Goal: Task Accomplishment & Management: Complete application form

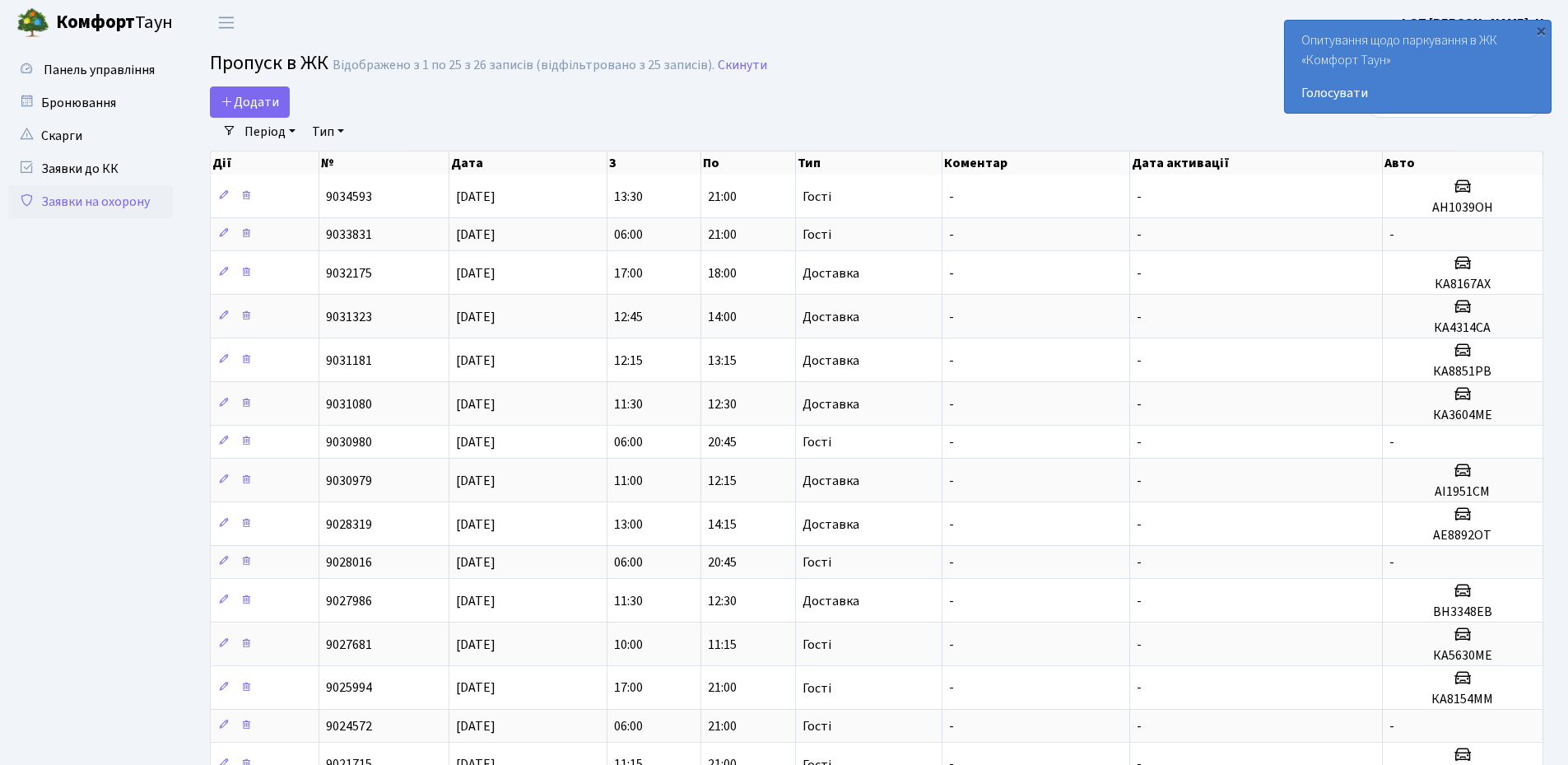
select select "25"
click at [1545, 31] on div "×" at bounding box center [1541, 30] width 16 height 16
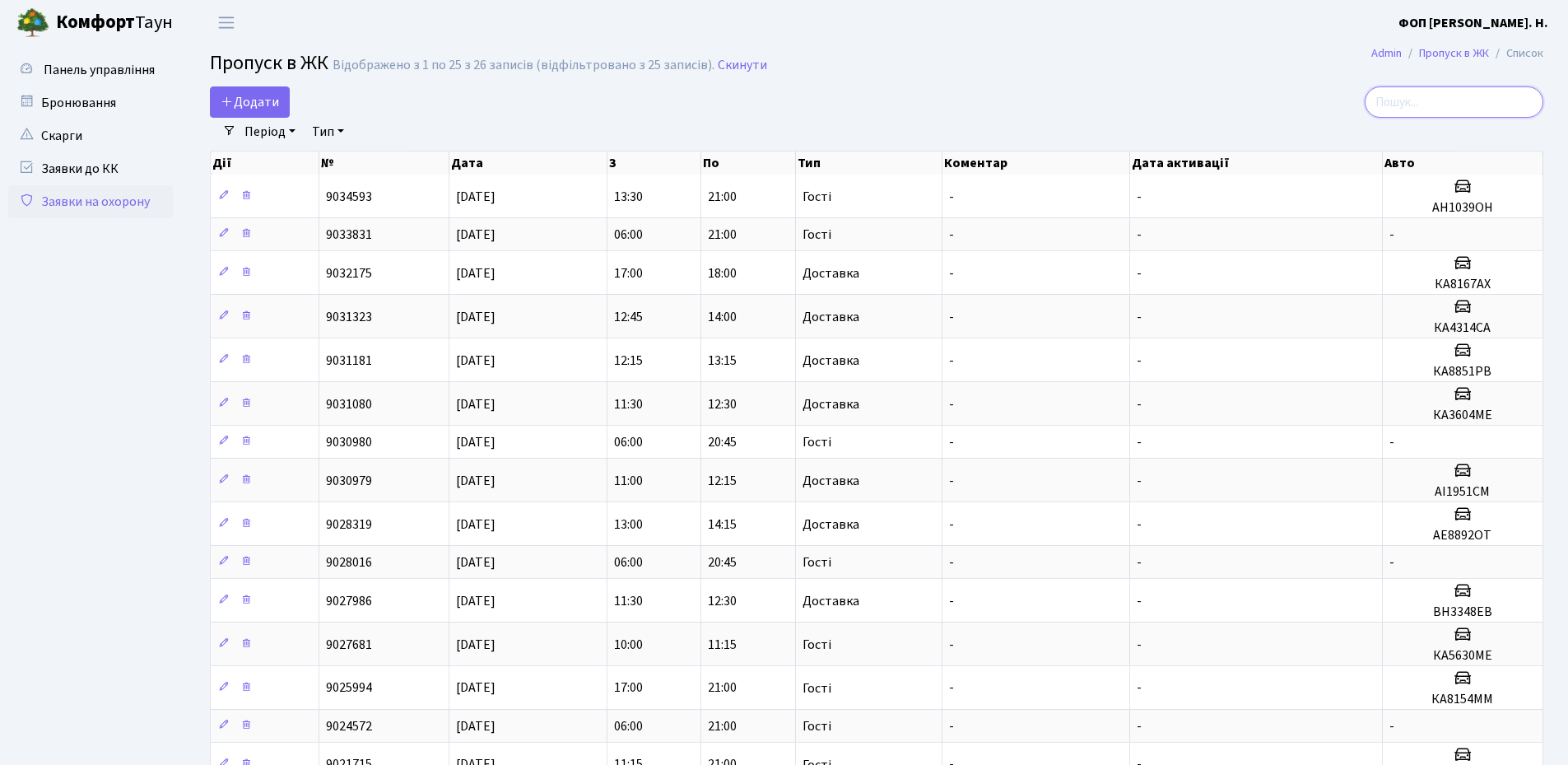
click at [1475, 95] on input "search" at bounding box center [1454, 102] width 179 height 31
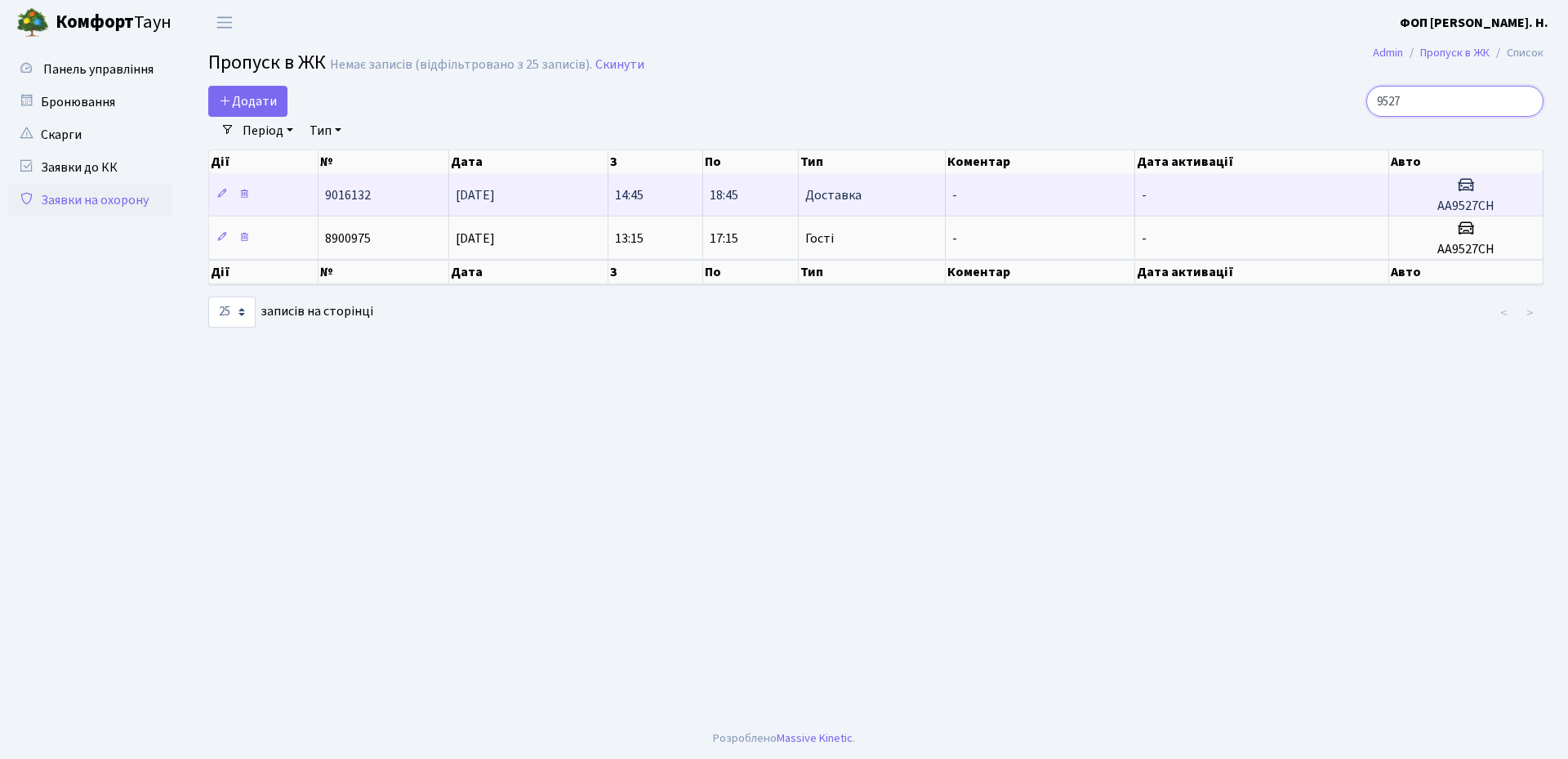
type input "9527"
drag, startPoint x: 1497, startPoint y: 208, endPoint x: 1437, endPoint y: 208, distance: 60.0
click at [1437, 208] on h5 "АА9527СН" at bounding box center [1465, 206] width 140 height 15
copy h5 "АА9527СН"
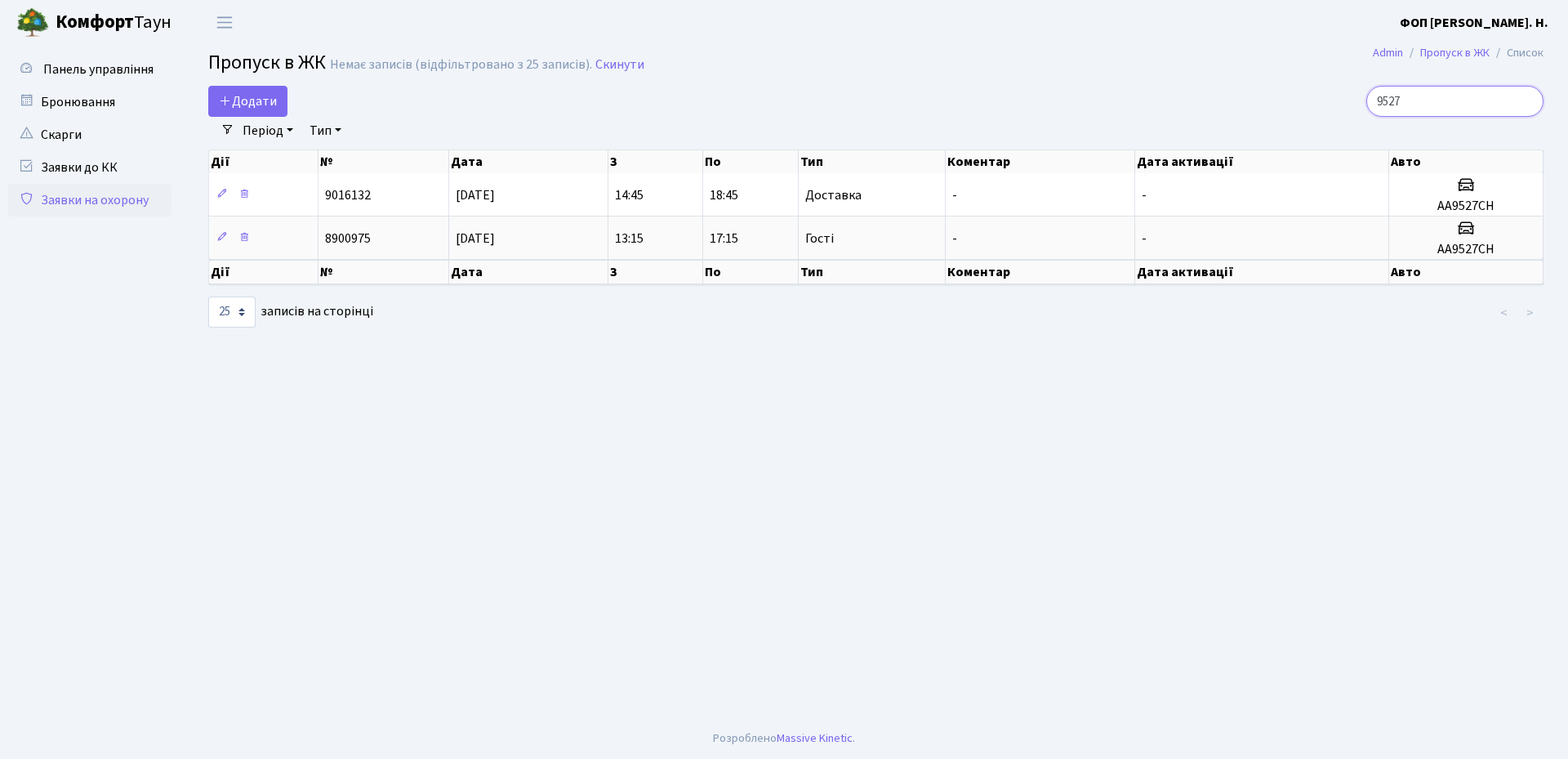
click at [1450, 101] on input "9527" at bounding box center [1455, 101] width 178 height 31
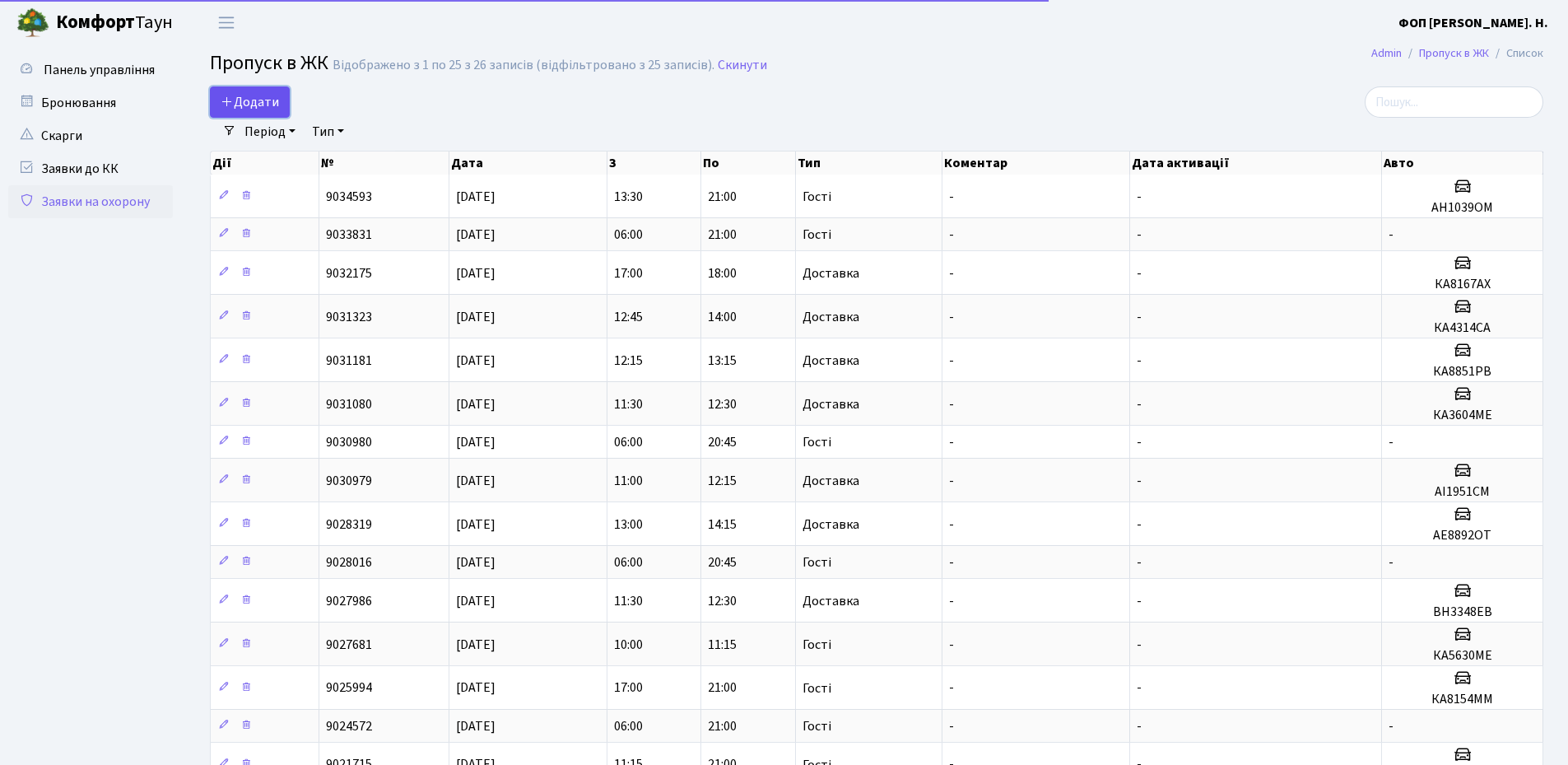
click at [274, 97] on span "Додати" at bounding box center [250, 102] width 58 height 18
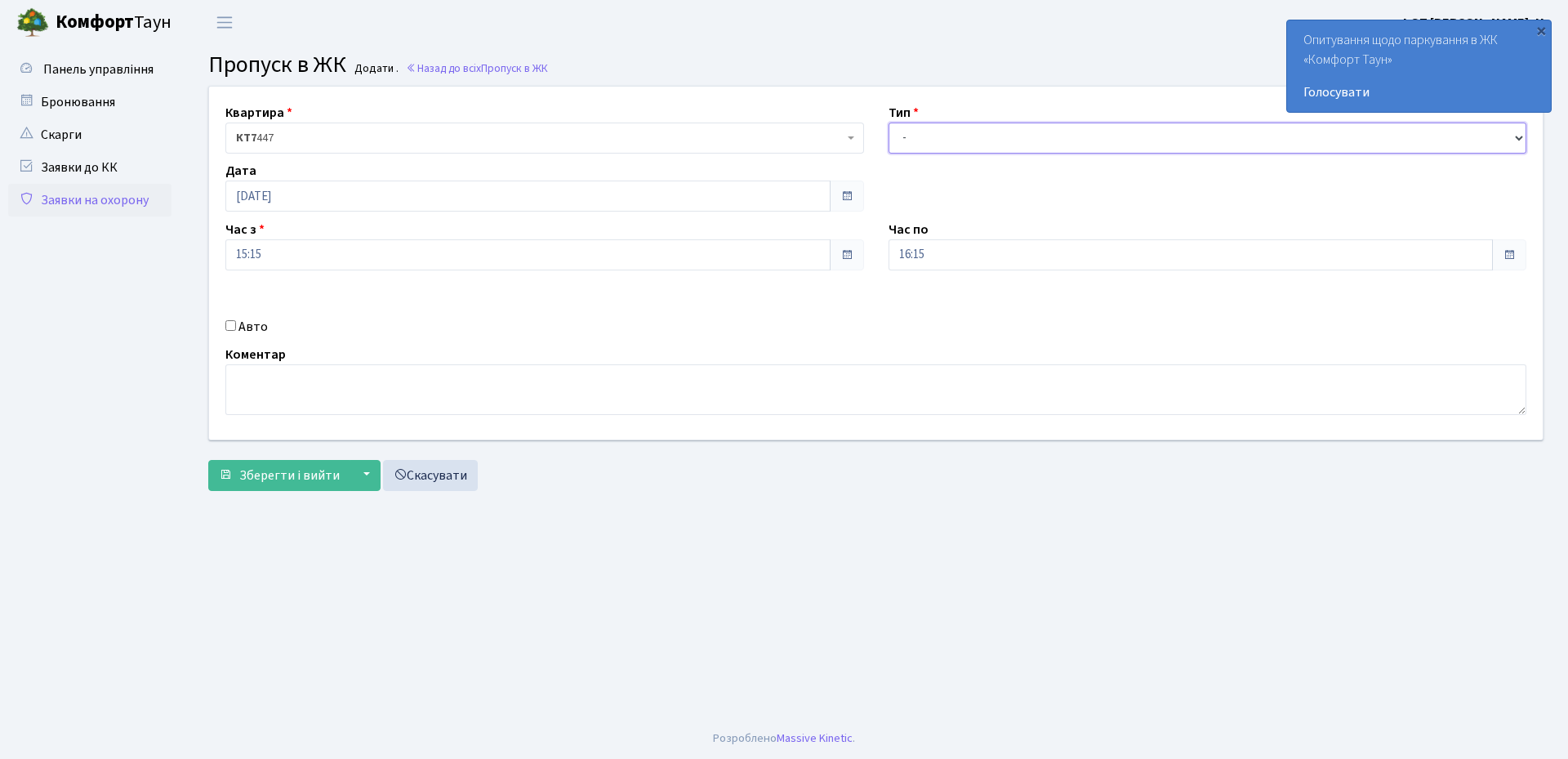
drag, startPoint x: 1010, startPoint y: 129, endPoint x: 991, endPoint y: 153, distance: 30.6
click at [1010, 129] on select "- Доставка Таксі Гості Сервіс" at bounding box center [1208, 138] width 639 height 31
select select "3"
click at [889, 123] on select "- Доставка Таксі Гості Сервіс" at bounding box center [1208, 138] width 639 height 31
click at [271, 331] on div "Авто" at bounding box center [544, 326] width 663 height 19
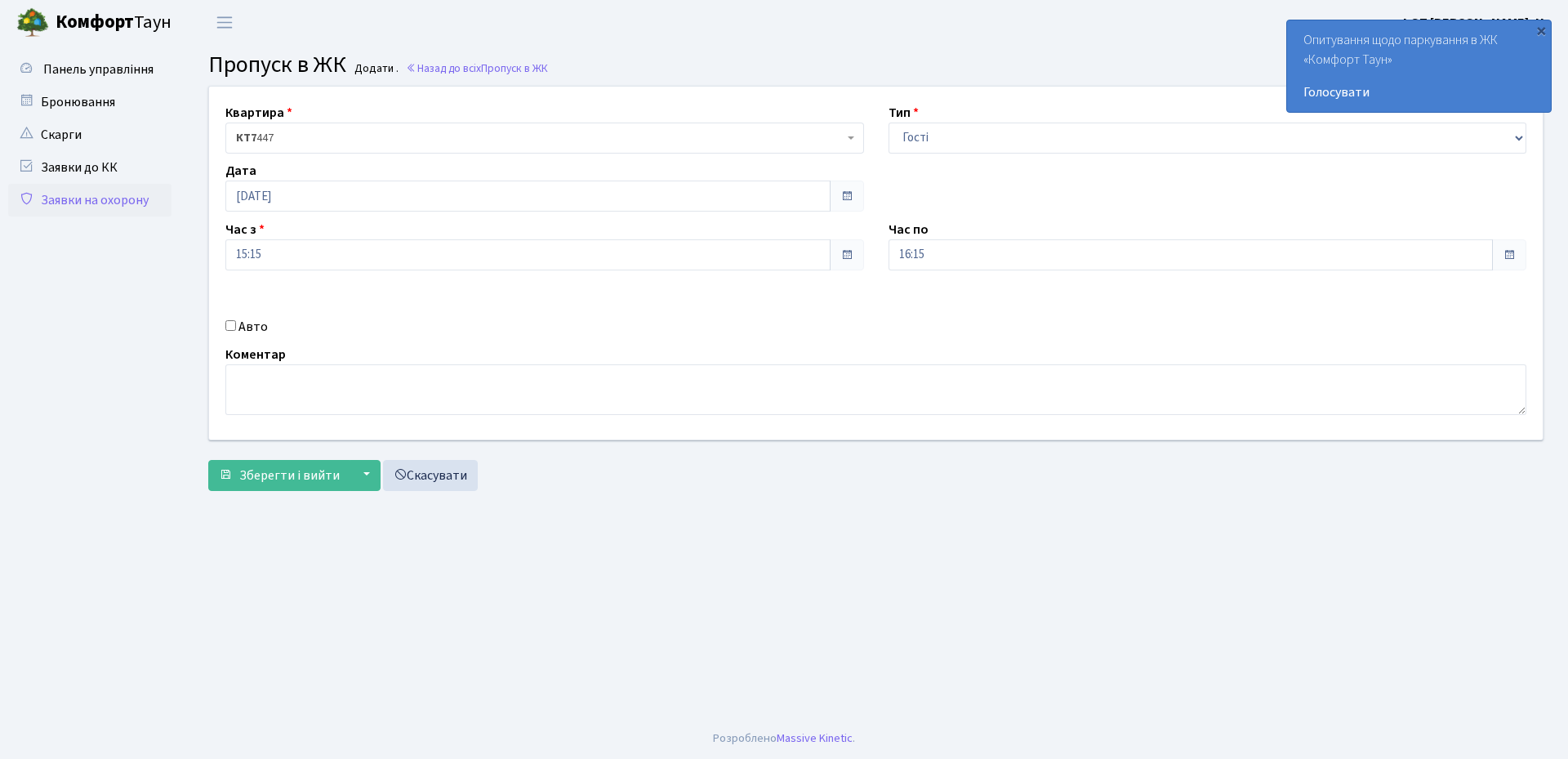
click at [261, 329] on label "Авто" at bounding box center [252, 326] width 30 height 19
click at [236, 329] on input "Авто" at bounding box center [230, 325] width 11 height 11
checkbox input "true"
paste input "АА9527СН"
type input "АА9527СН"
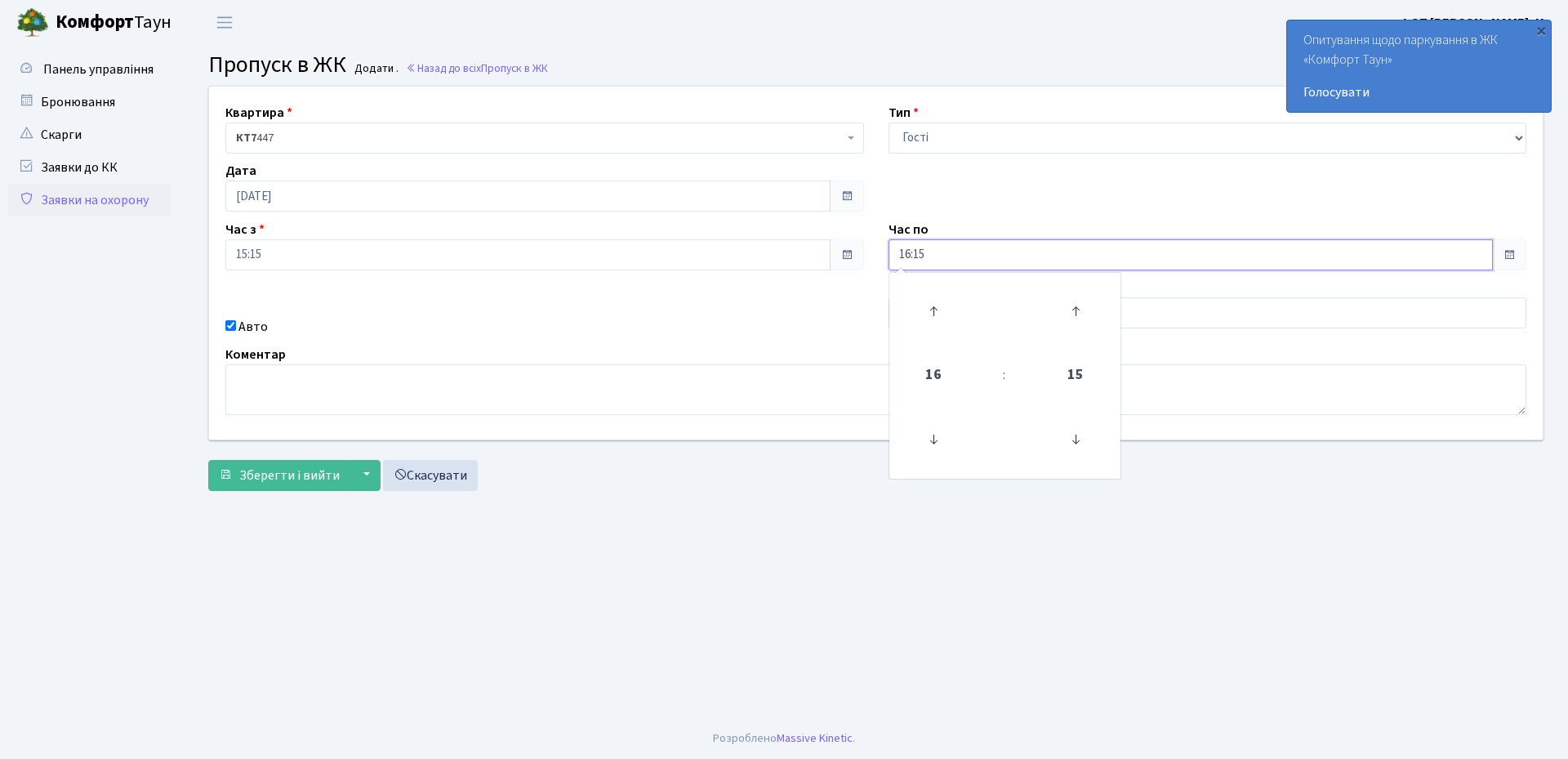
click at [910, 262] on input "16:15" at bounding box center [1191, 254] width 606 height 31
click at [928, 300] on icon at bounding box center [934, 311] width 44 height 44
type input "19:15"
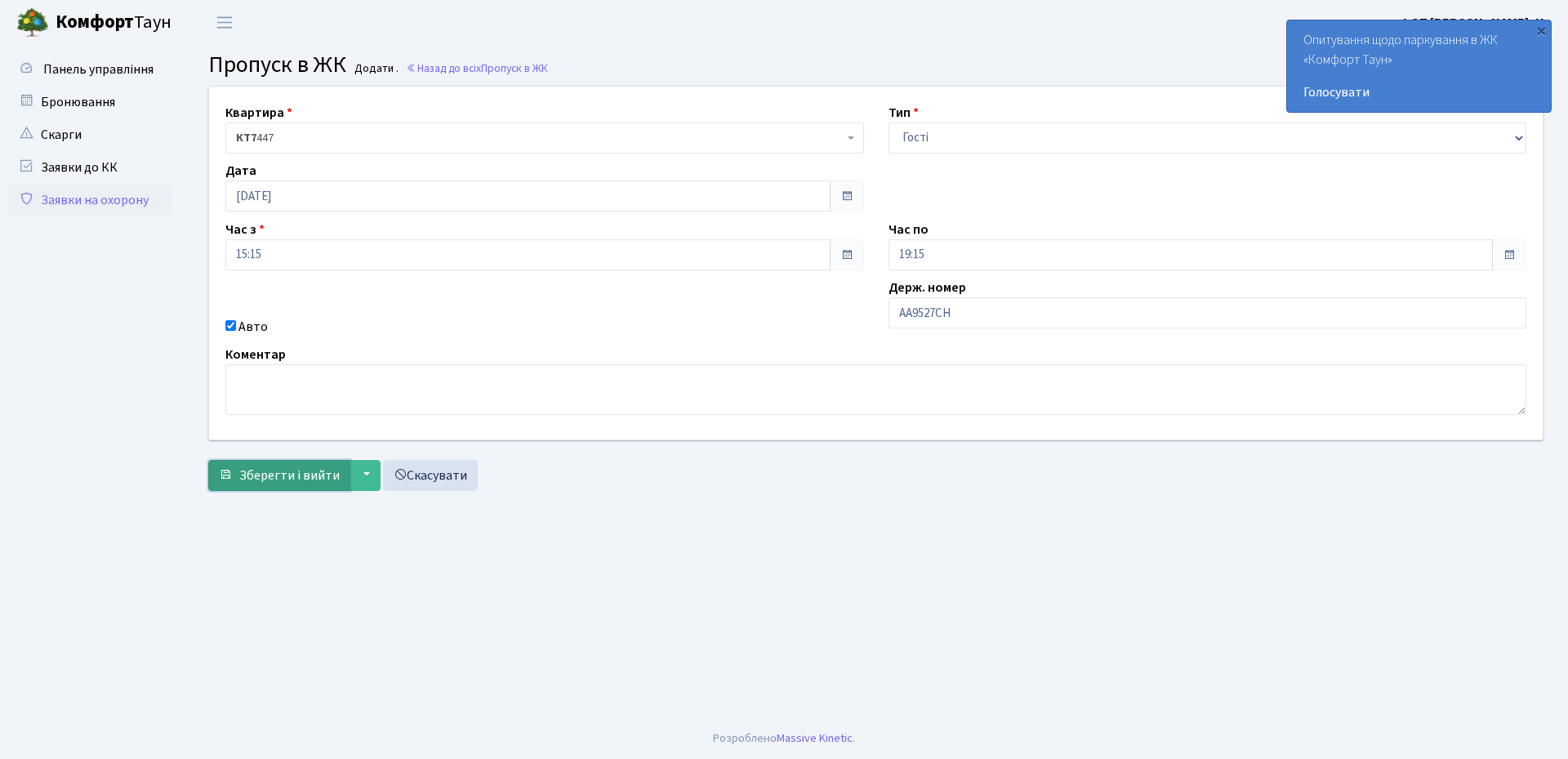
click at [295, 475] on span "Зберегти і вийти" at bounding box center [289, 475] width 101 height 18
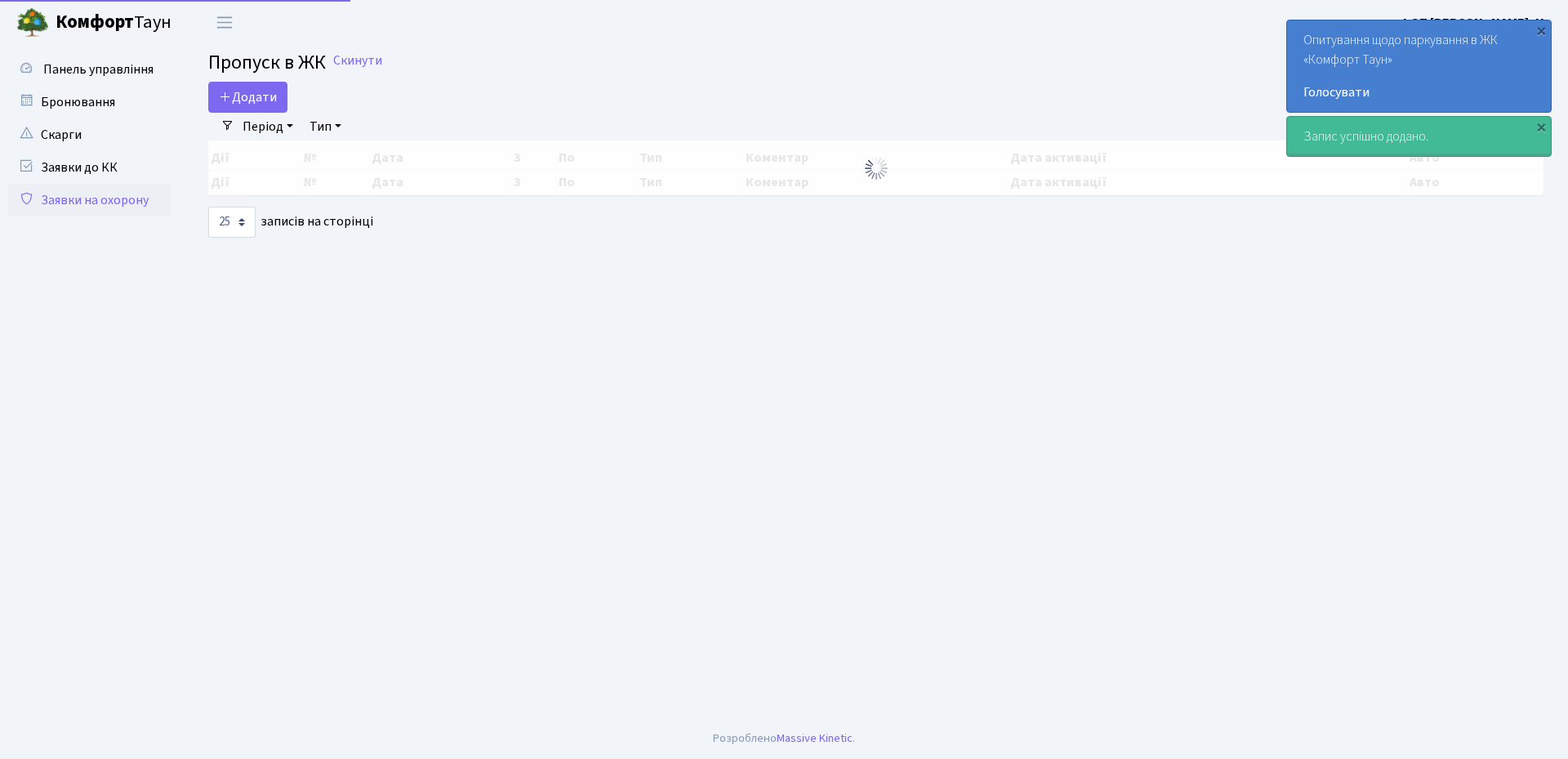
select select "25"
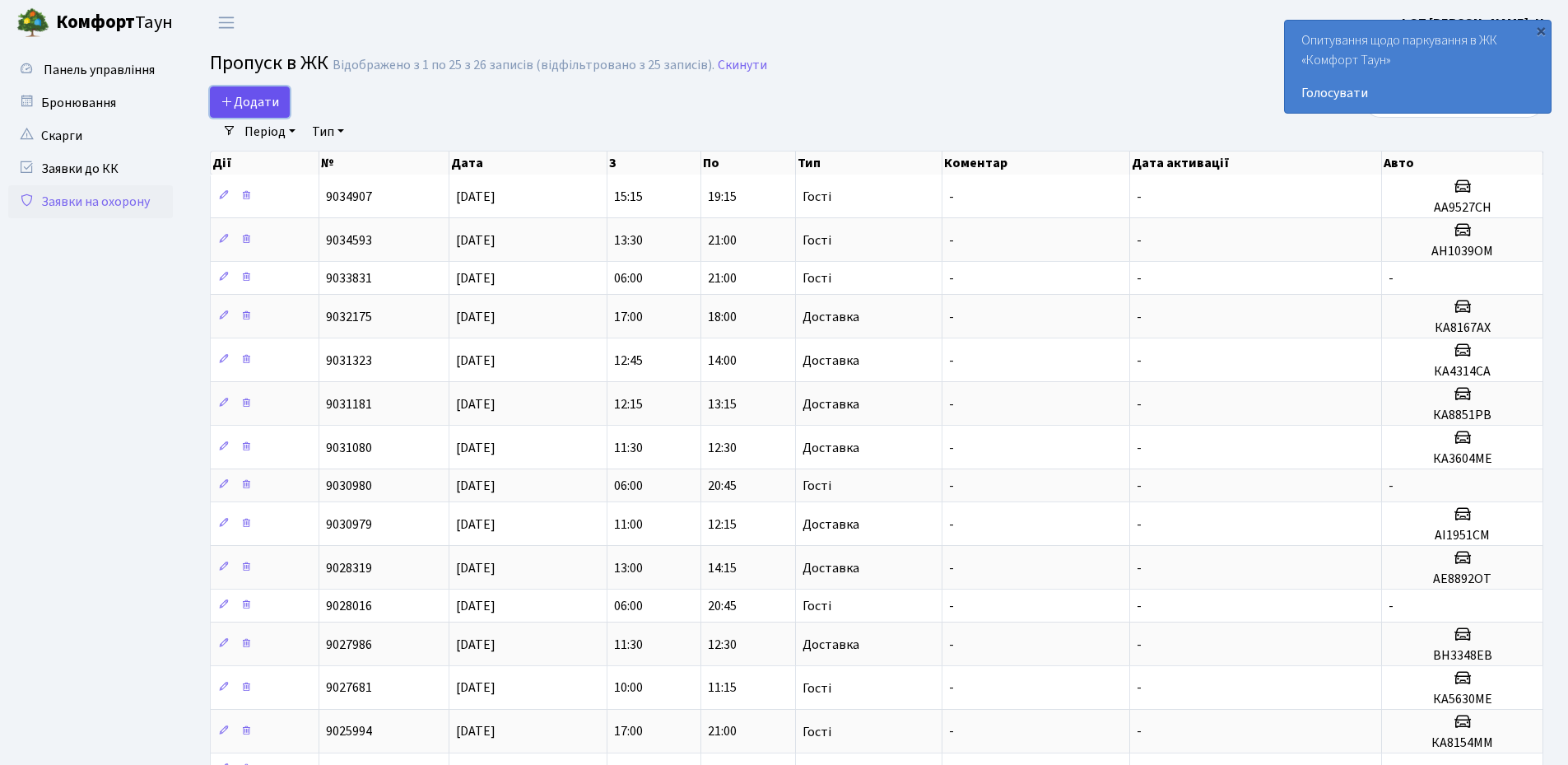
click at [222, 95] on icon at bounding box center [227, 102] width 14 height 14
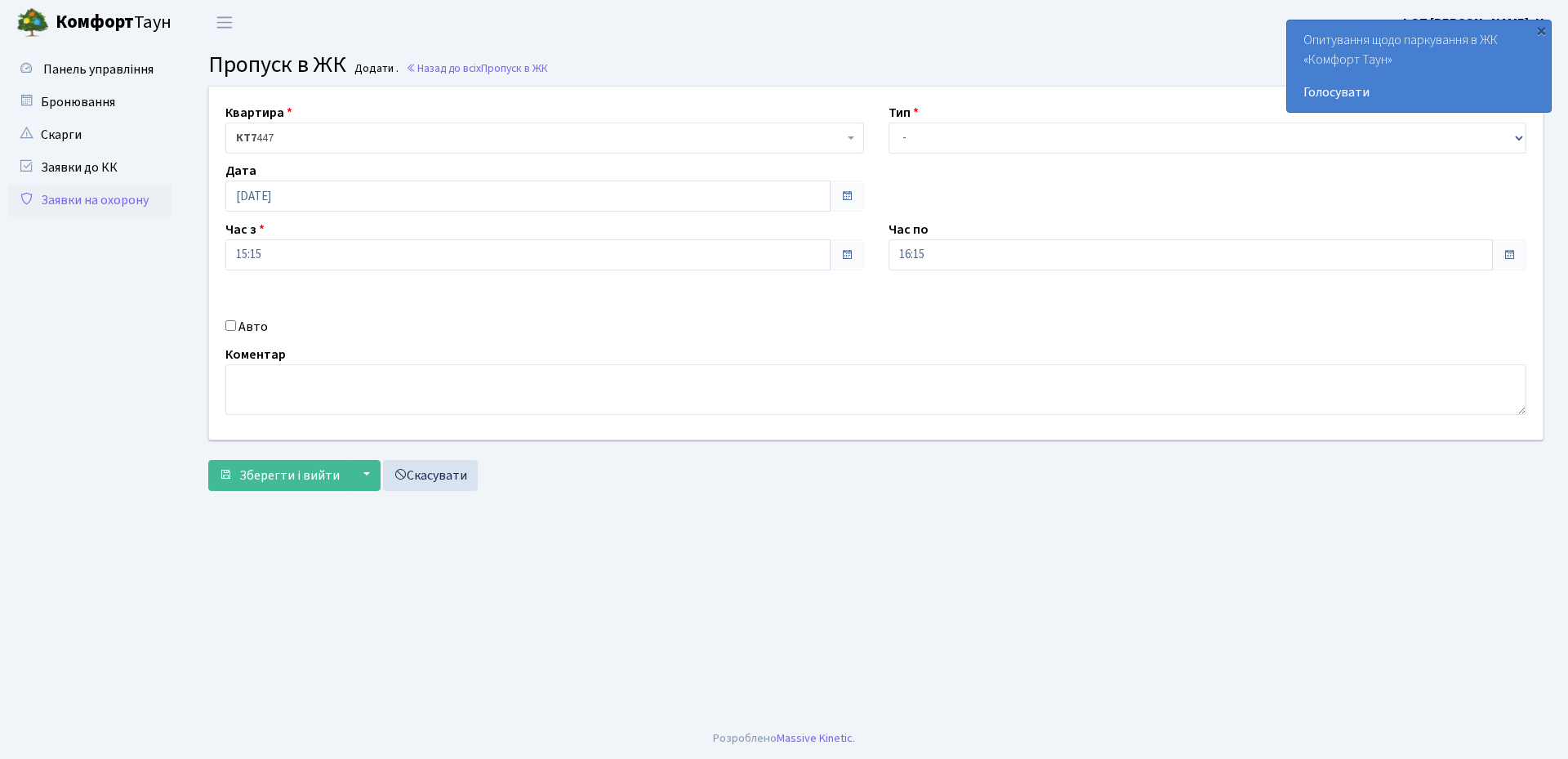
click at [227, 323] on input "Авто" at bounding box center [230, 325] width 11 height 11
checkbox input "true"
type input "кі0707ір"
click at [981, 258] on input "16:15" at bounding box center [1191, 254] width 606 height 31
click at [938, 311] on icon at bounding box center [934, 311] width 44 height 44
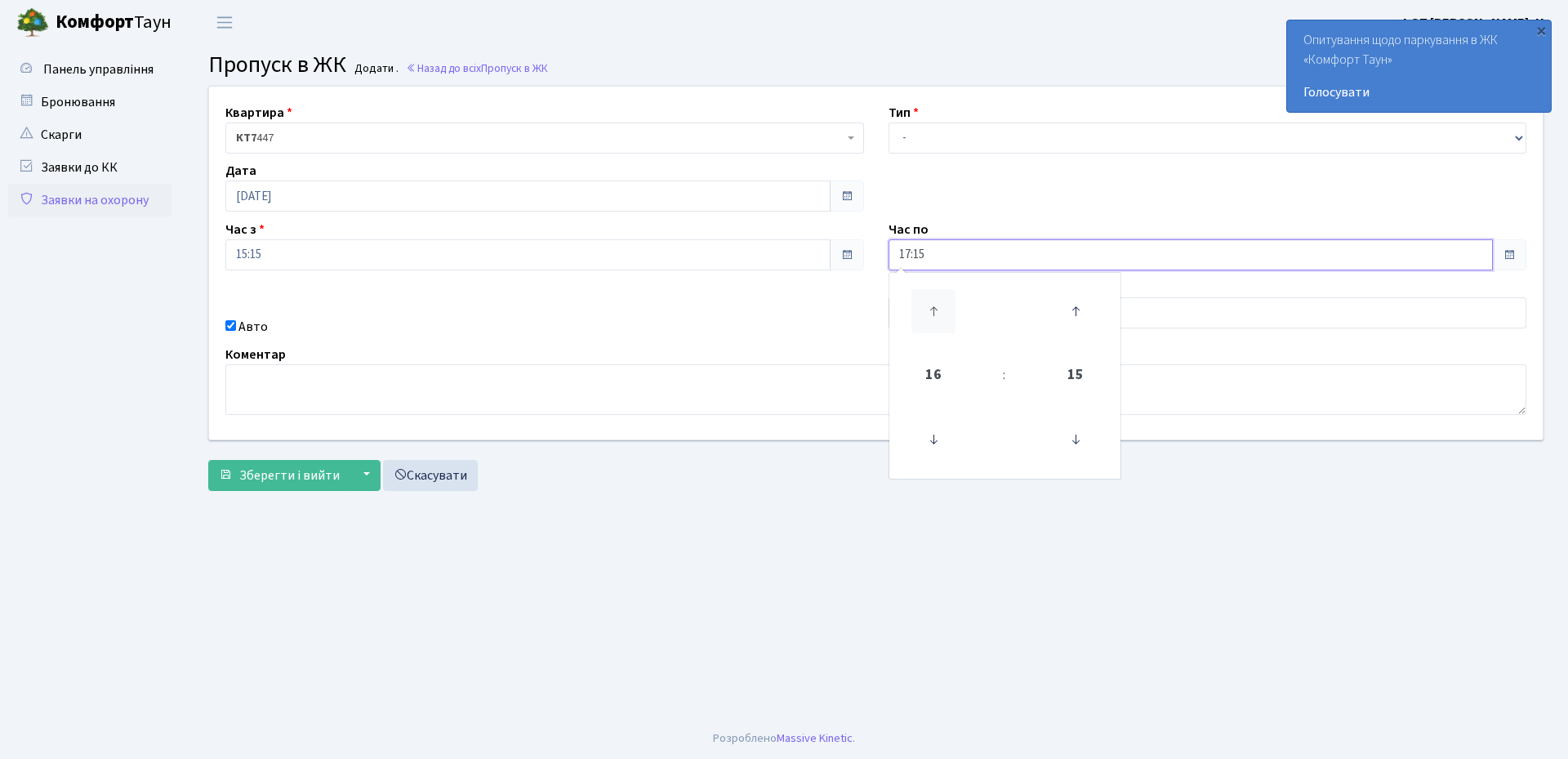
click at [938, 311] on icon at bounding box center [934, 311] width 44 height 44
click at [938, 312] on icon at bounding box center [934, 311] width 44 height 44
click at [1088, 441] on icon at bounding box center [1076, 439] width 44 height 44
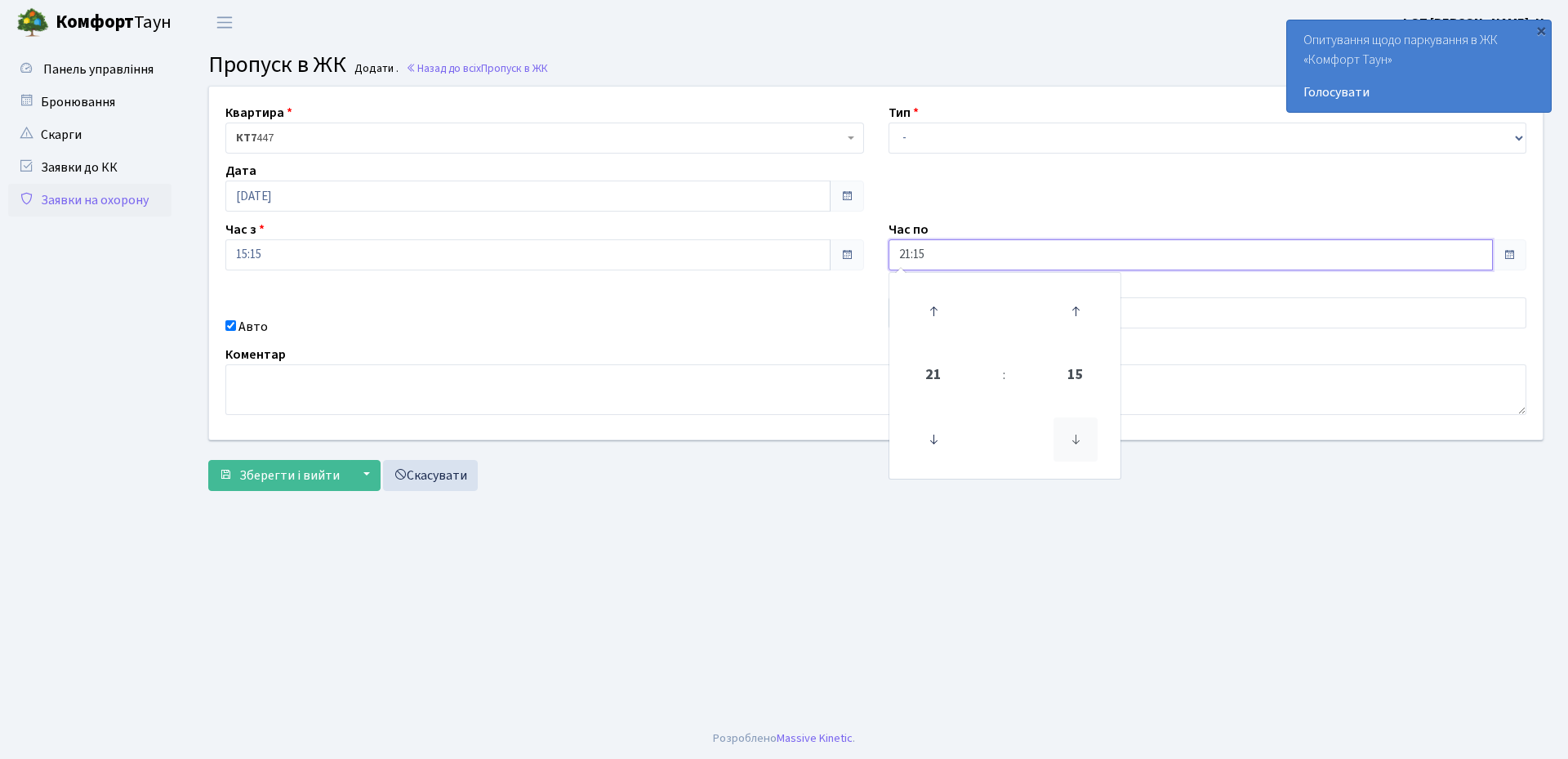
type input "21:00"
click at [307, 477] on span "Зберегти і вийти" at bounding box center [289, 475] width 101 height 18
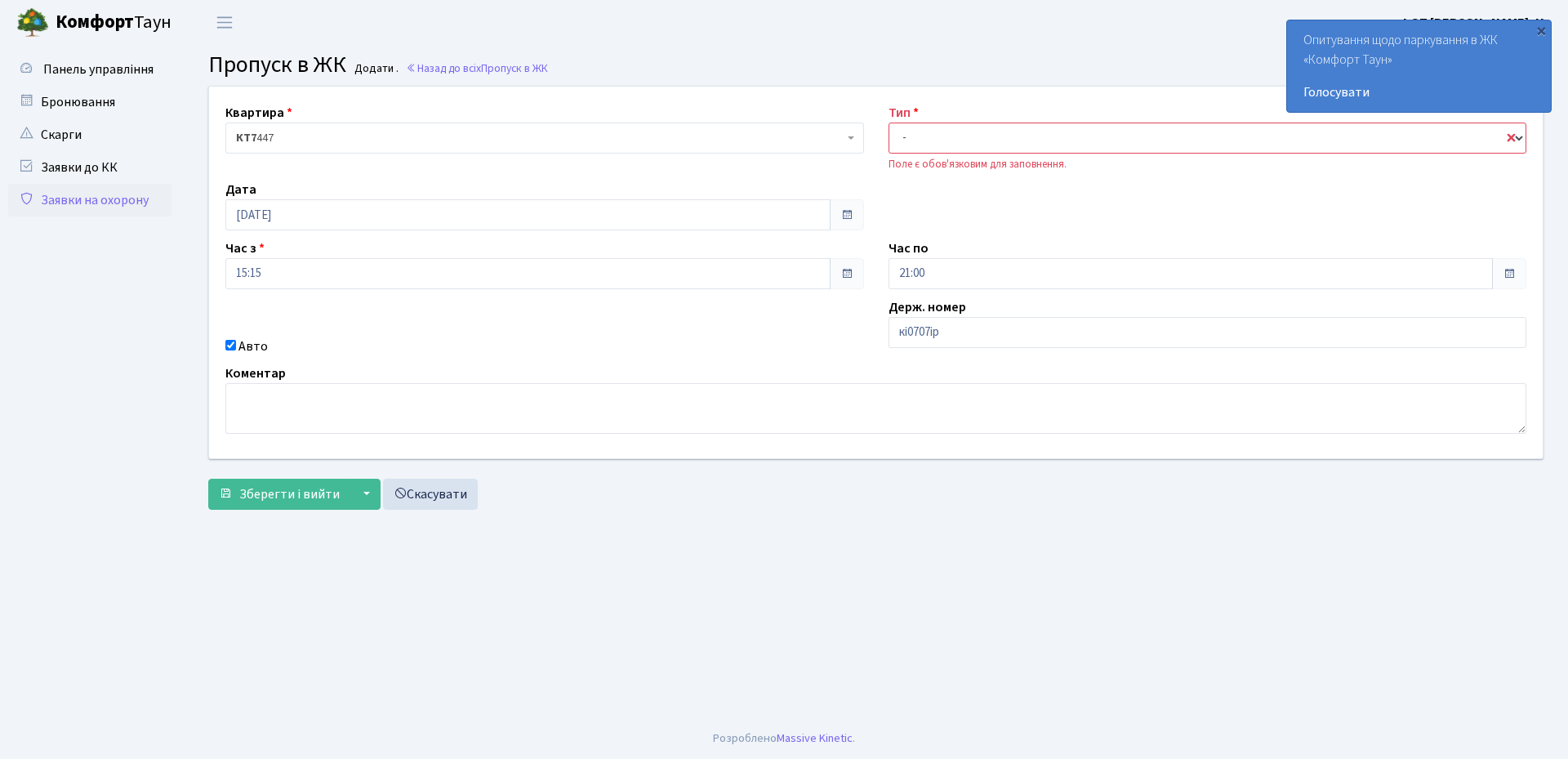
click at [978, 132] on select "- Доставка Таксі Гості Сервіс" at bounding box center [1208, 138] width 639 height 31
select select "3"
click at [889, 123] on select "- Доставка Таксі Гості Сервіс" at bounding box center [1208, 138] width 639 height 31
drag, startPoint x: 272, startPoint y: 495, endPoint x: 287, endPoint y: 496, distance: 15.0
click at [272, 496] on span "Зберегти і вийти" at bounding box center [289, 494] width 101 height 18
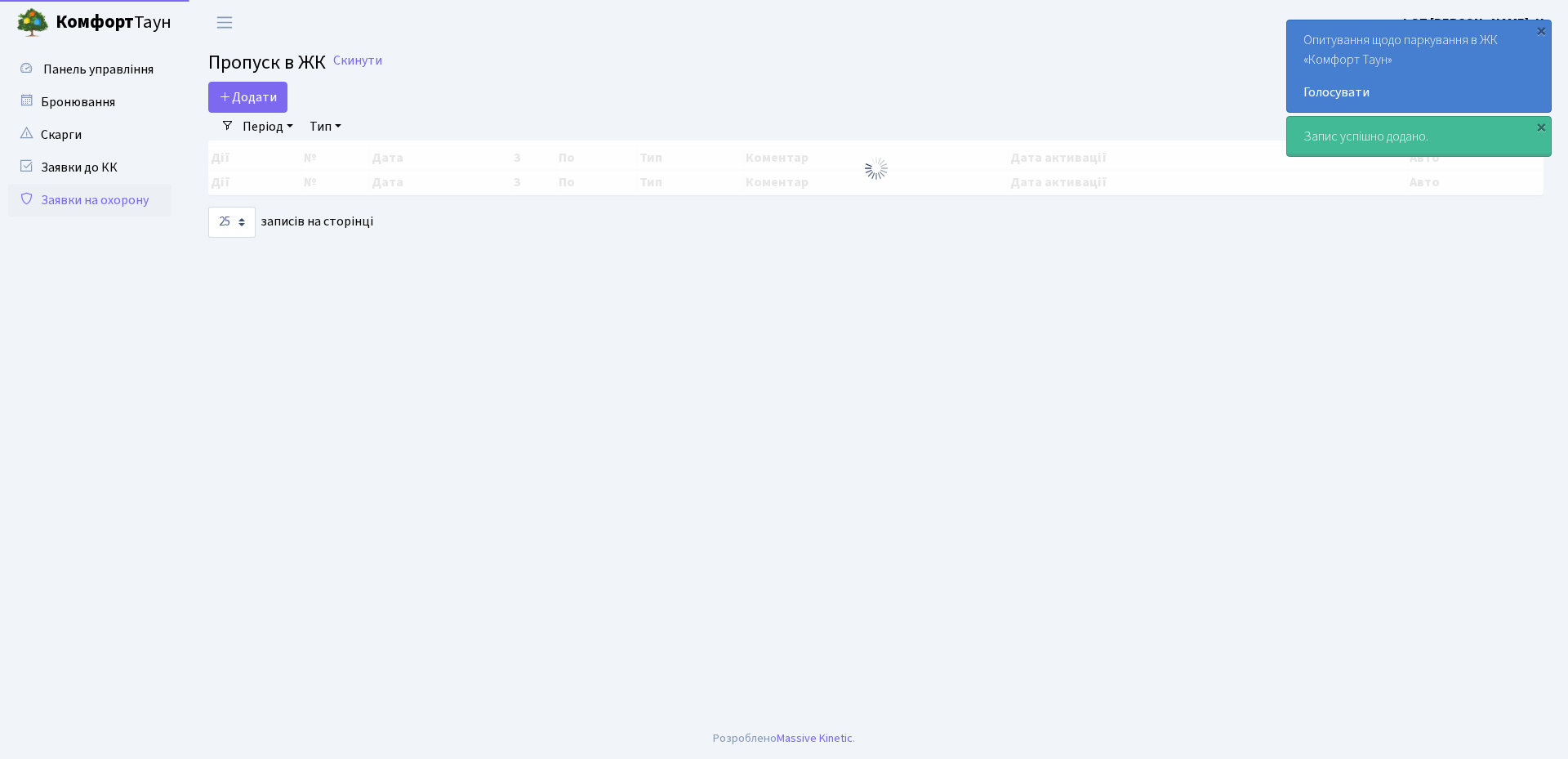
select select "25"
